Goal: Task Accomplishment & Management: Use online tool/utility

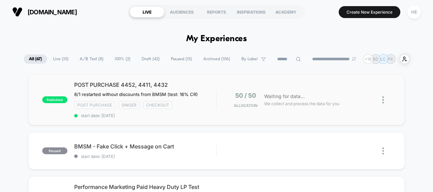
click at [125, 78] on div "published POST PURCHASE 4452, 4411, 4432 8/1 restarted without discounts from B…" at bounding box center [216, 99] width 376 height 51
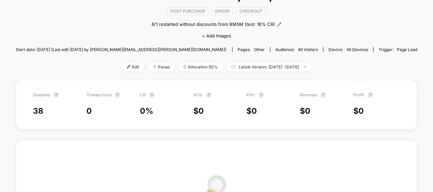
scroll to position [32, 0]
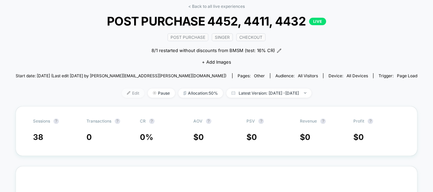
click at [122, 91] on span "Edit" at bounding box center [133, 92] width 22 height 9
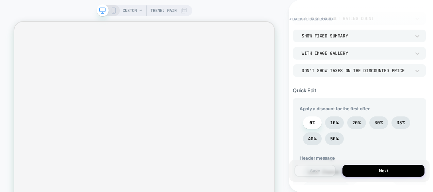
scroll to position [169, 0]
